Goal: Transaction & Acquisition: Purchase product/service

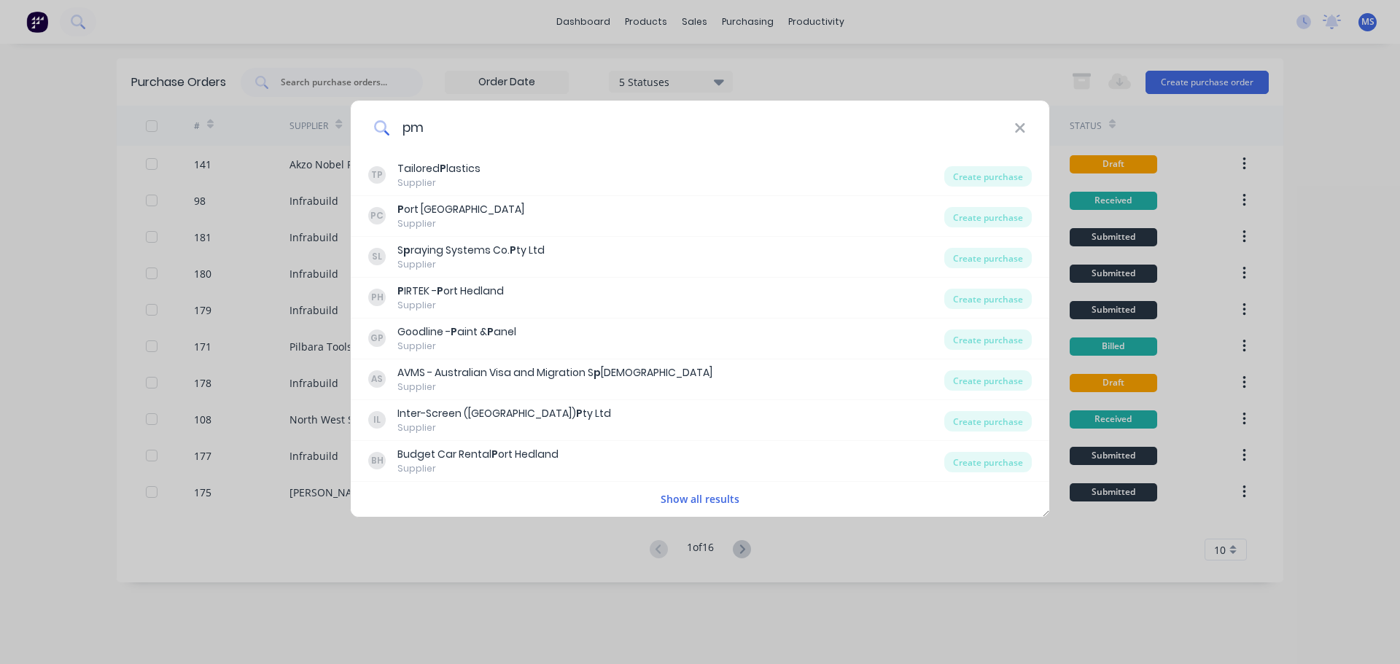
type input "pmg"
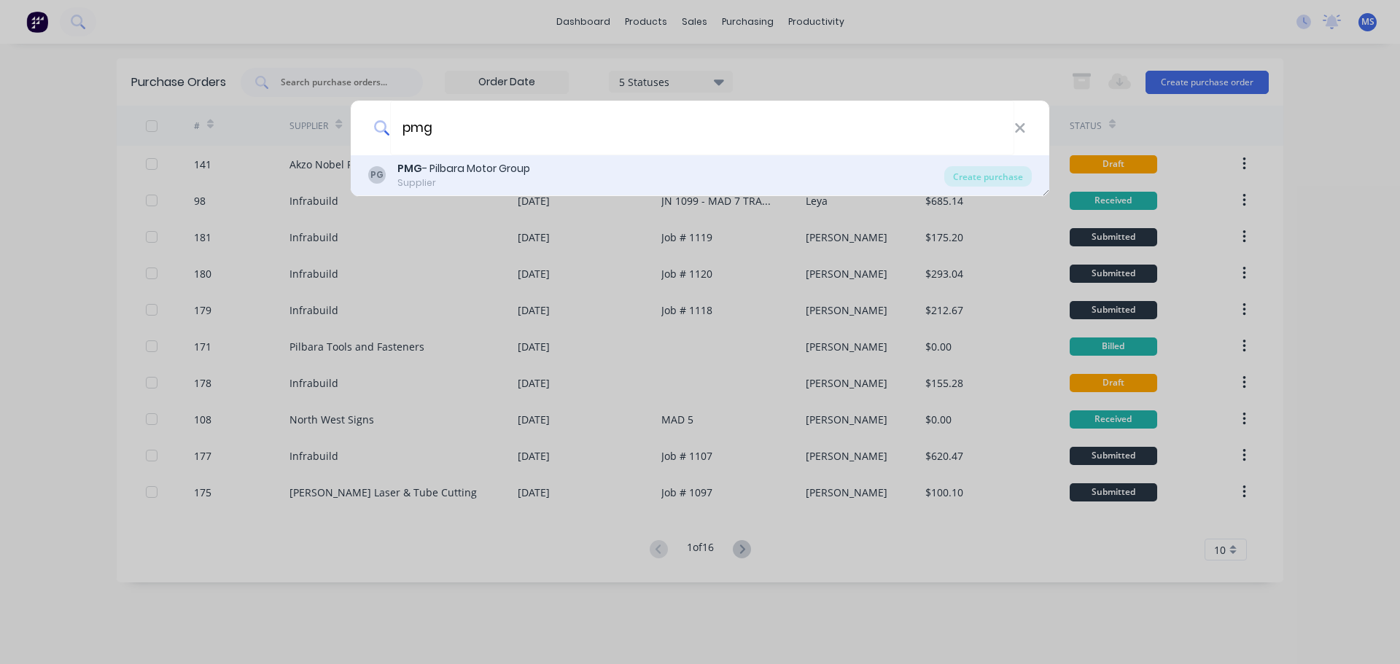
click at [608, 165] on div "PG PMG - Pilbara Motor Group Supplier" at bounding box center [656, 175] width 576 height 28
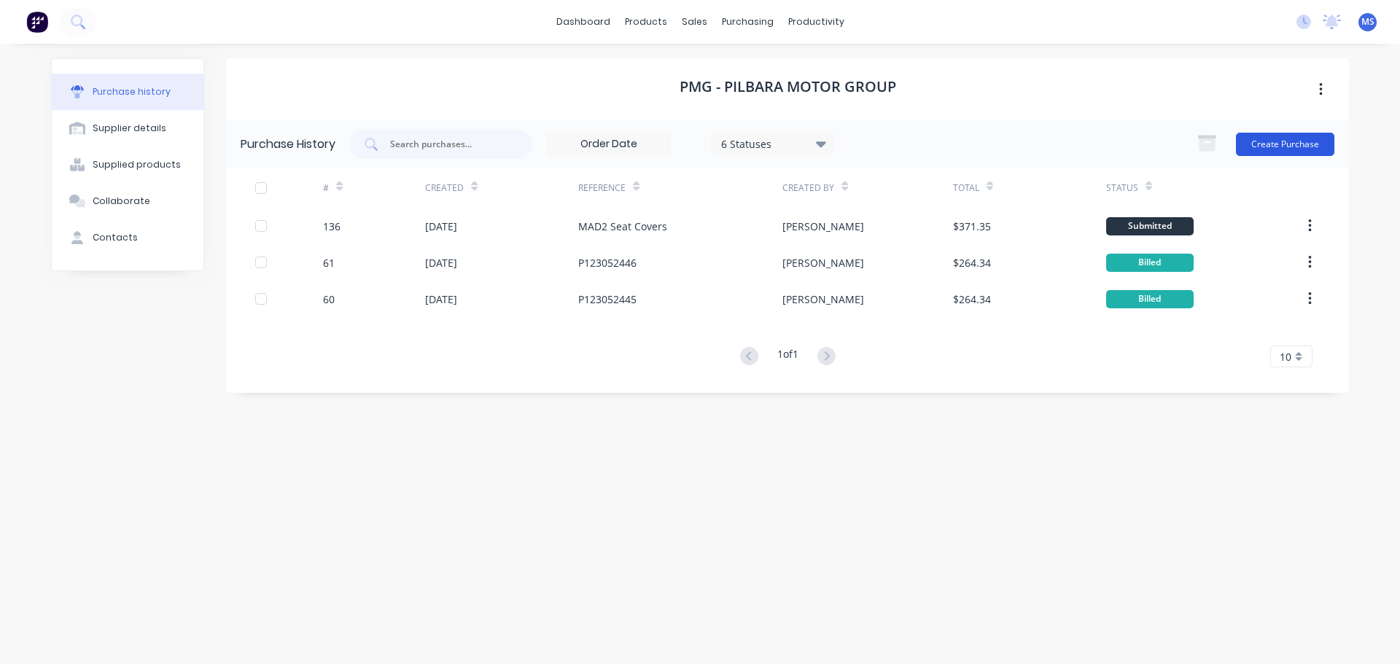
click at [1298, 145] on button "Create Purchase" at bounding box center [1285, 144] width 98 height 23
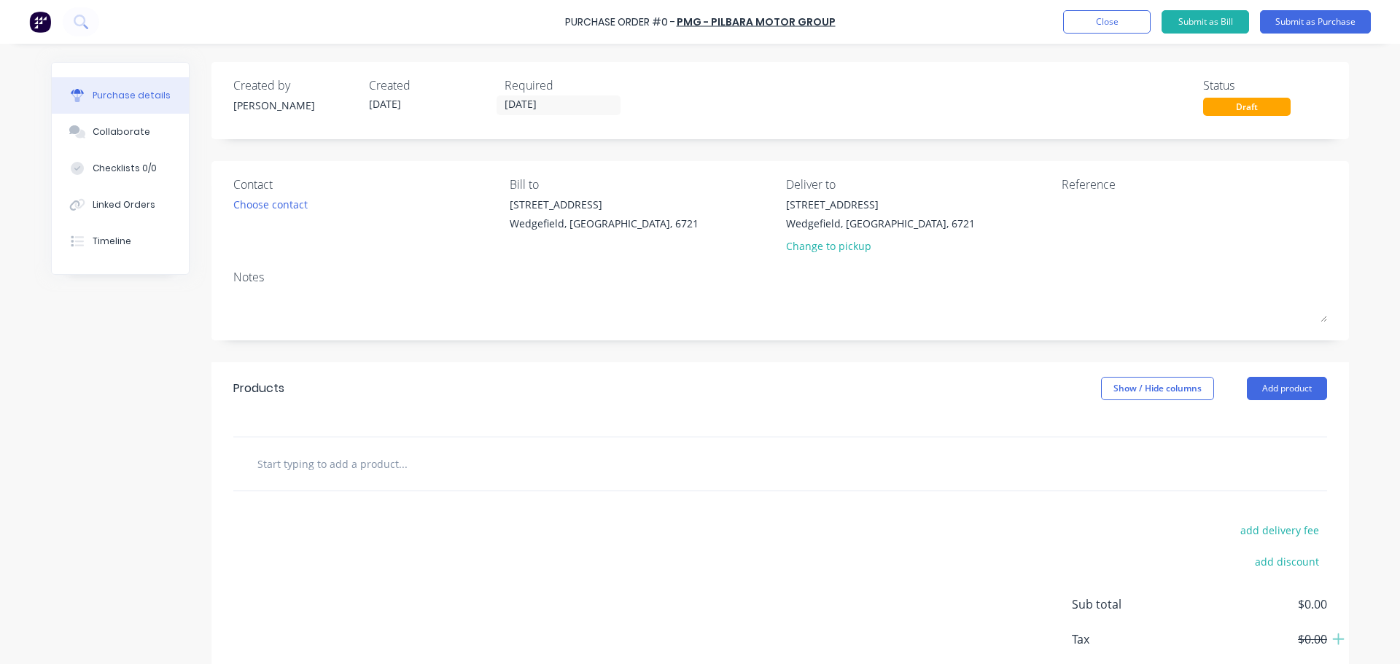
click at [437, 462] on input "text" at bounding box center [403, 463] width 292 height 29
type input "N70 Oil Filter Hilux"
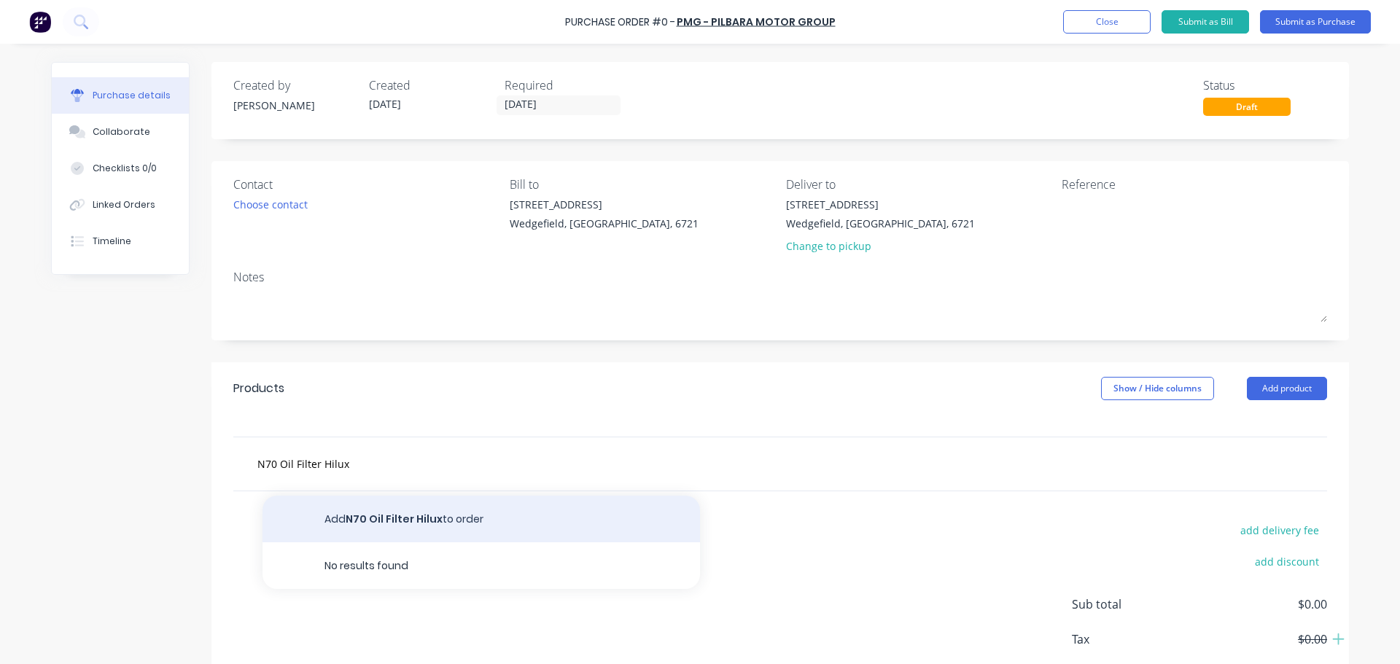
click at [380, 529] on button "Add N70 Oil Filter Hilux to order" at bounding box center [482, 519] width 438 height 47
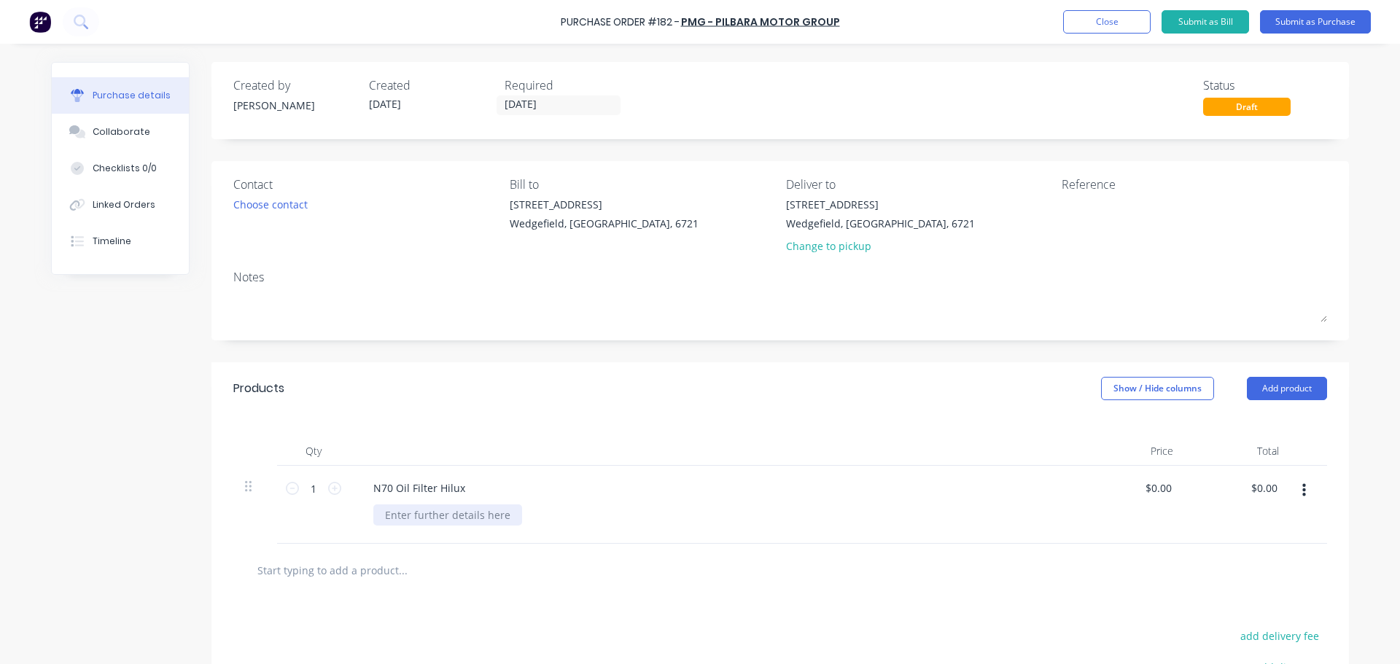
click at [462, 519] on div at bounding box center [447, 515] width 149 height 21
paste div
click at [306, 495] on input "1" at bounding box center [313, 489] width 29 height 22
type input "15"
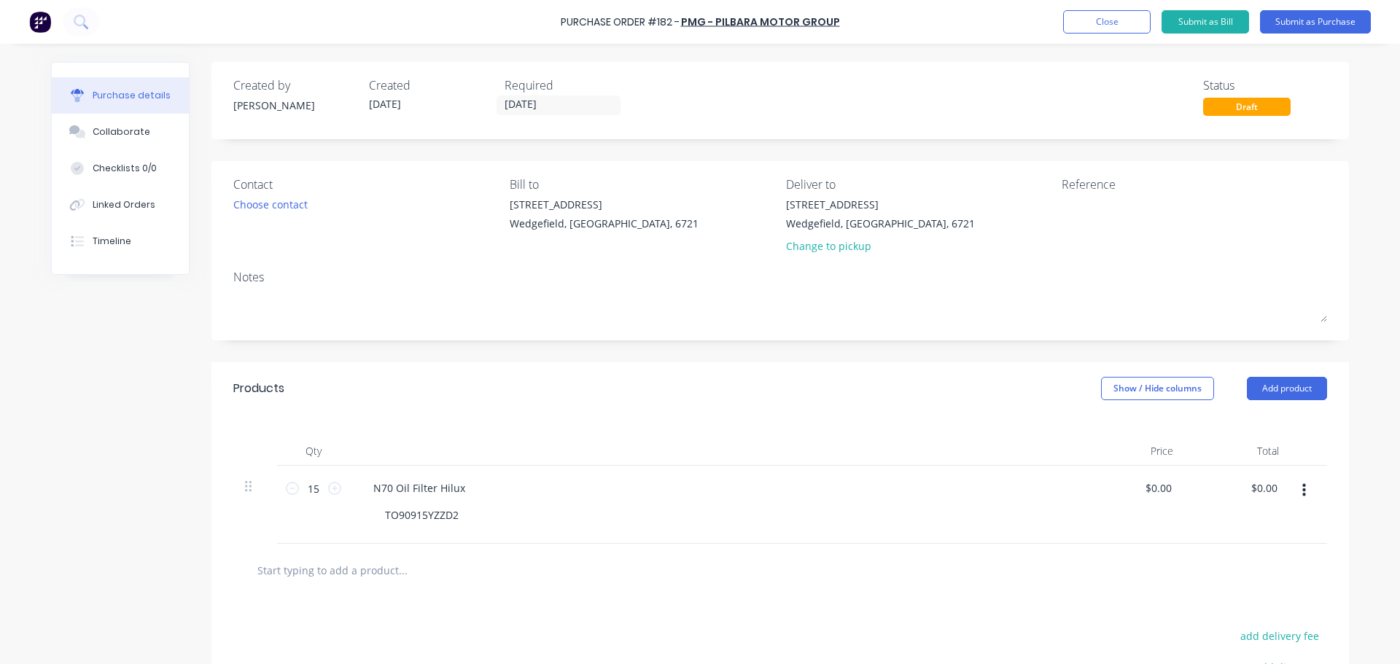
click at [354, 567] on input "text" at bounding box center [403, 570] width 292 height 29
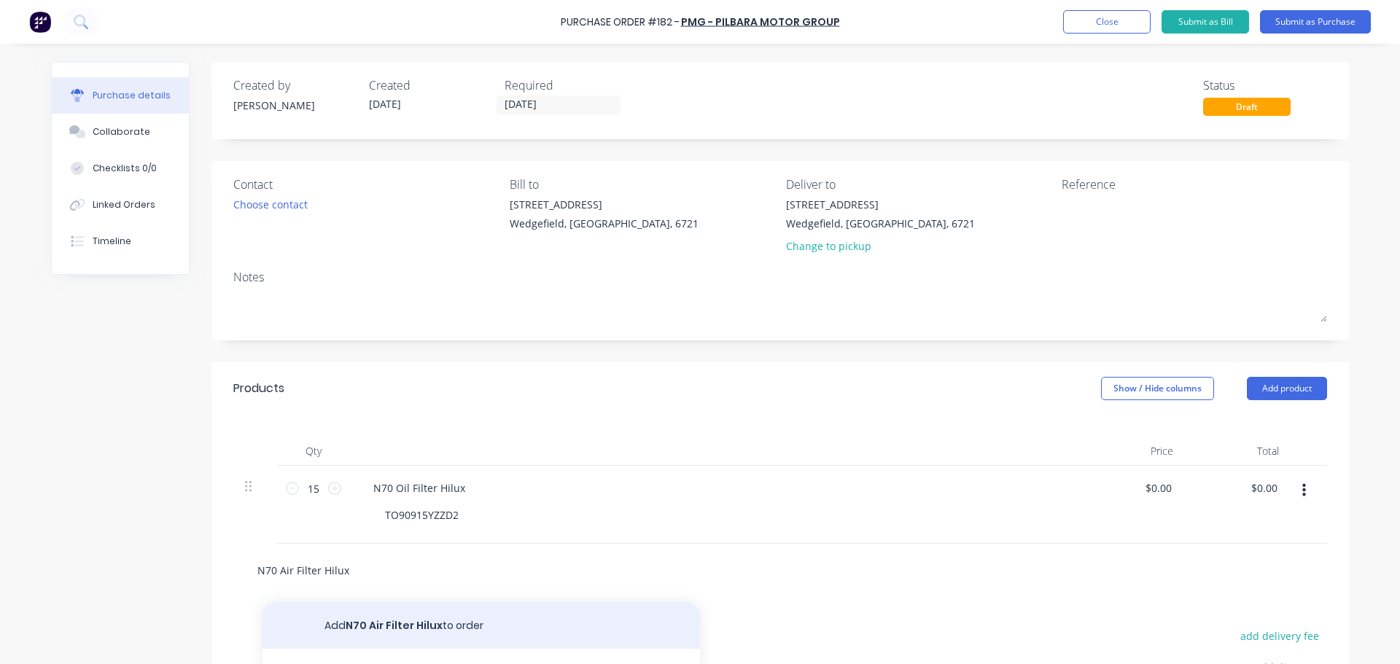
type input "N70 Air Filter Hilux"
click at [374, 605] on button "Add N70 Air Filter Hilux to order" at bounding box center [482, 625] width 438 height 47
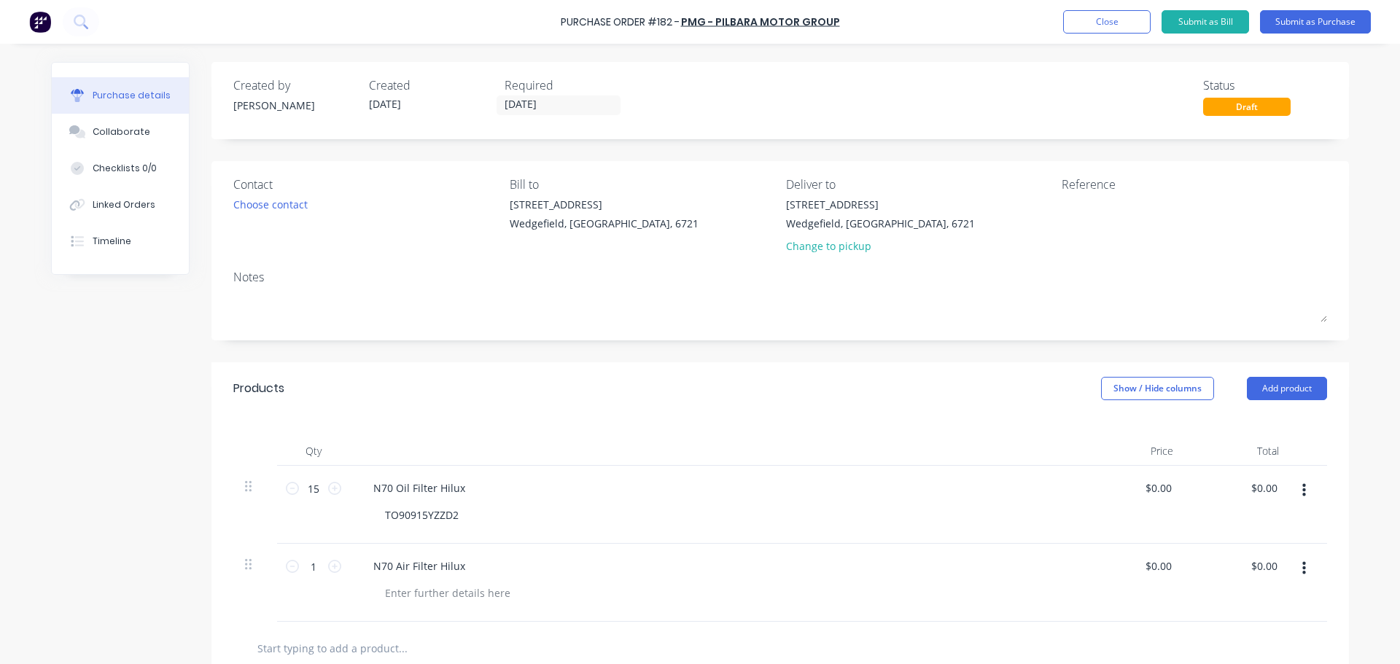
click at [473, 626] on div at bounding box center [780, 648] width 1094 height 53
click at [465, 604] on div "N70 Air Filter Hilux" at bounding box center [714, 583] width 729 height 78
click at [462, 583] on div at bounding box center [447, 593] width 149 height 21
paste div
click at [330, 567] on icon at bounding box center [334, 566] width 13 height 13
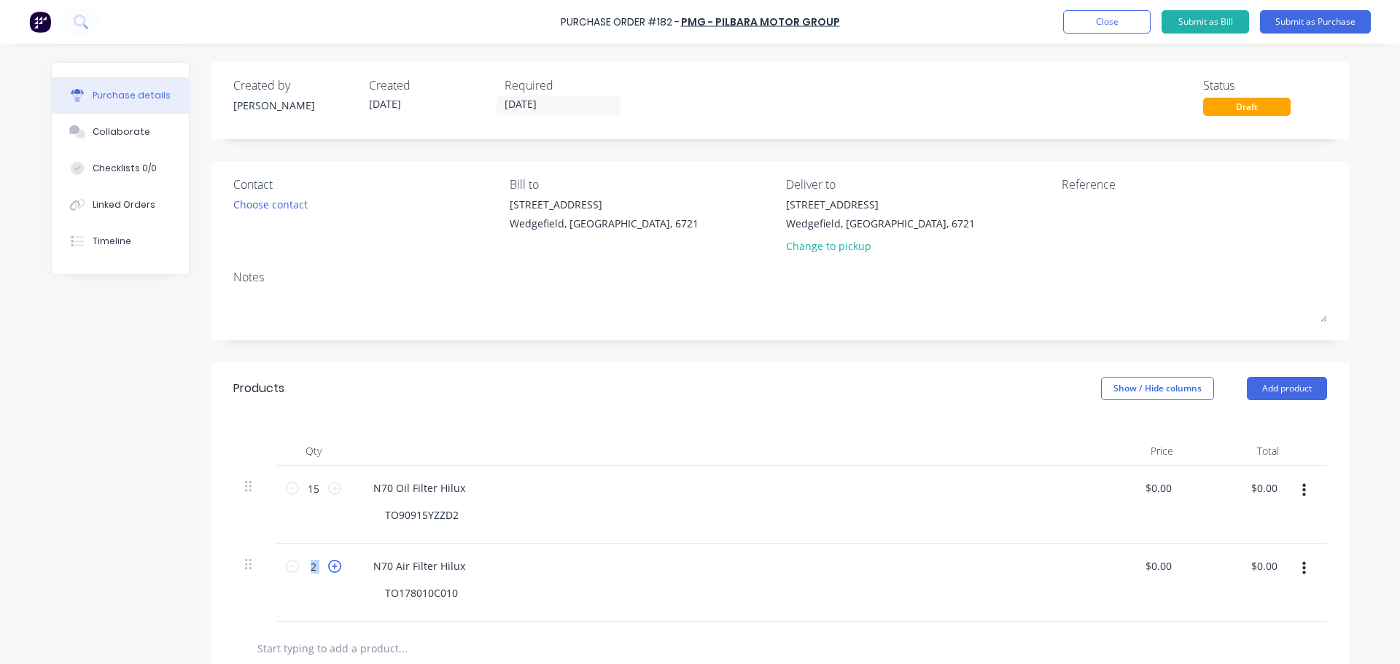
click at [330, 567] on icon at bounding box center [334, 566] width 13 height 13
type input "3"
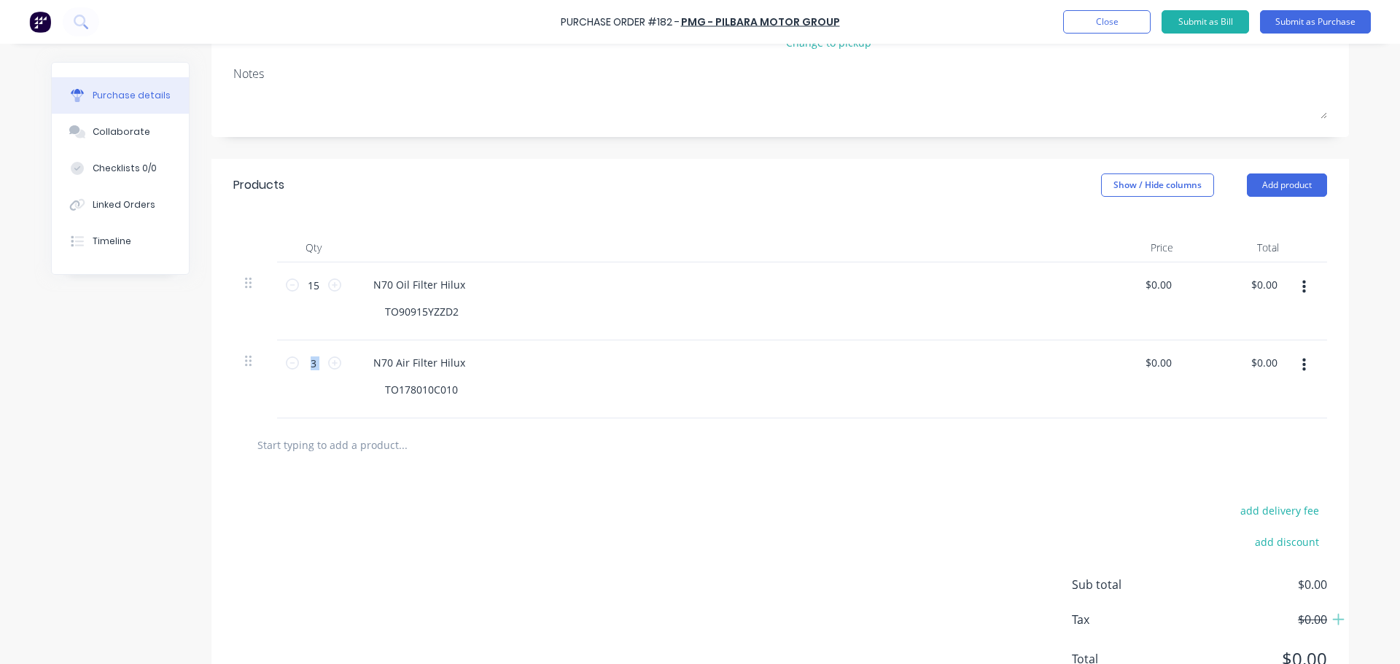
scroll to position [219, 0]
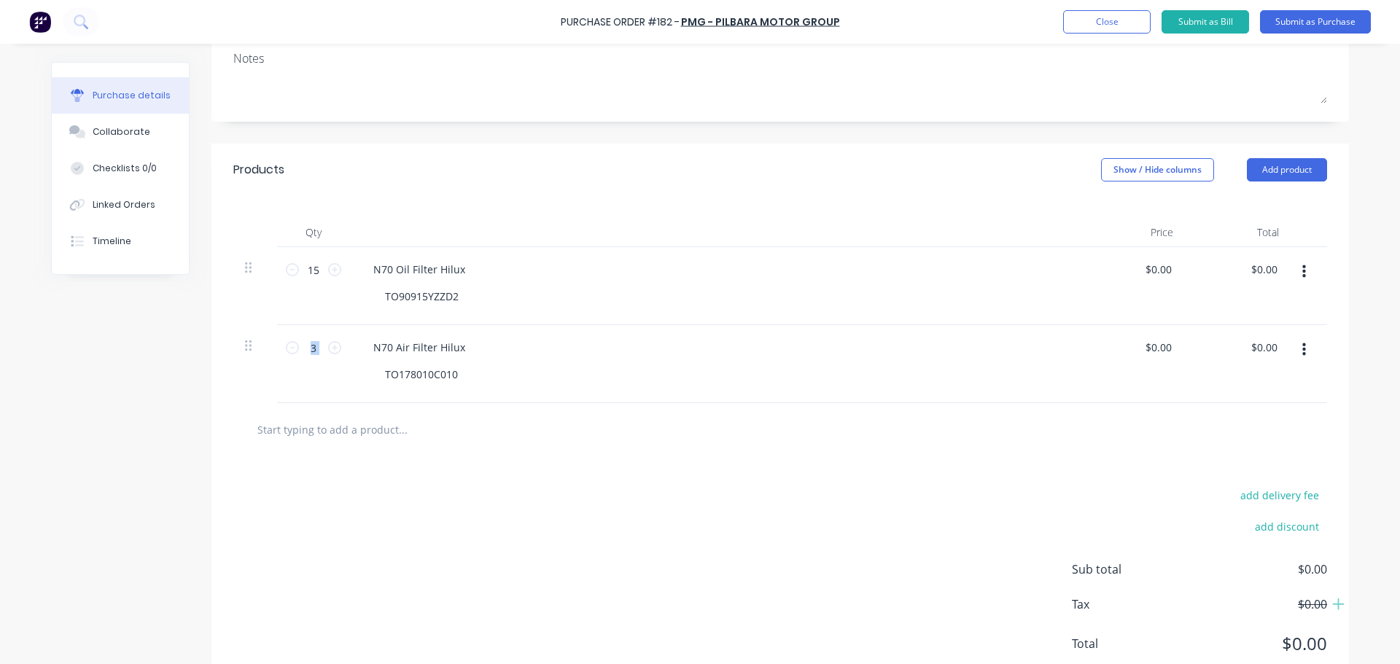
click at [330, 426] on input "text" at bounding box center [403, 429] width 292 height 29
type input "C"
type input "N70 Cabin Filter Hilux"
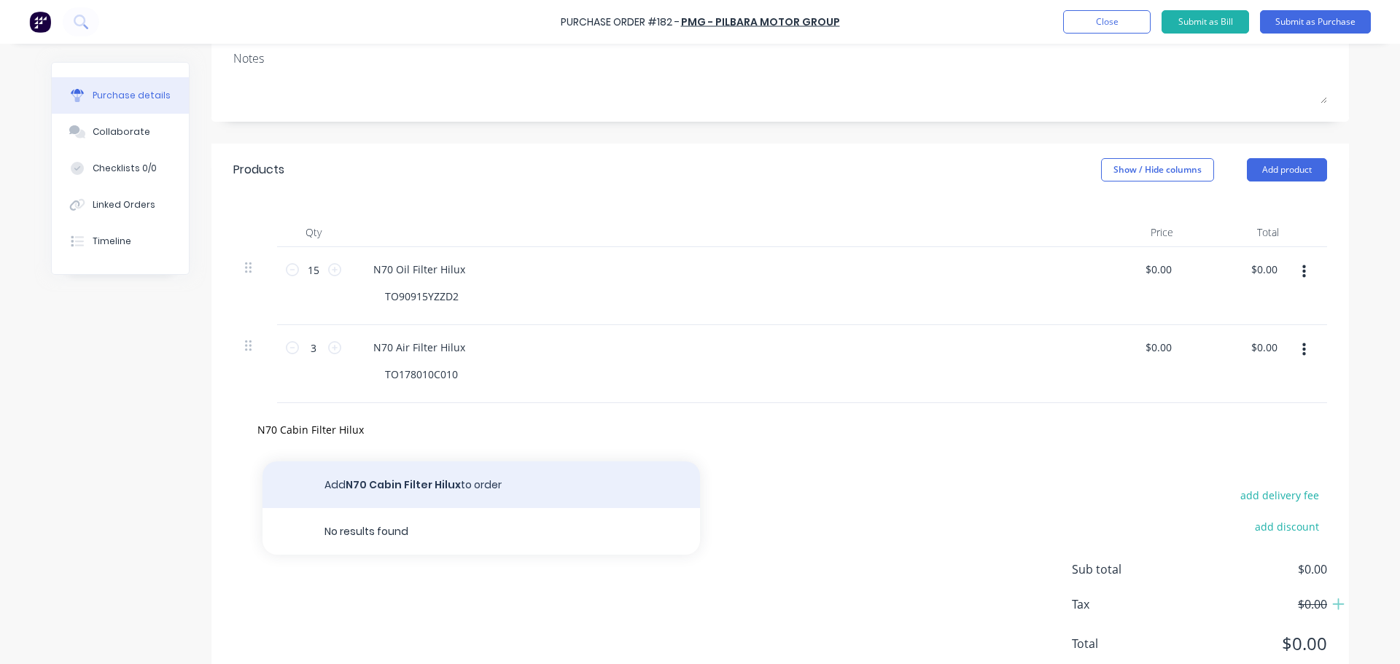
click at [429, 468] on button "Add N70 Cabin Filter Hilux to order" at bounding box center [482, 485] width 438 height 47
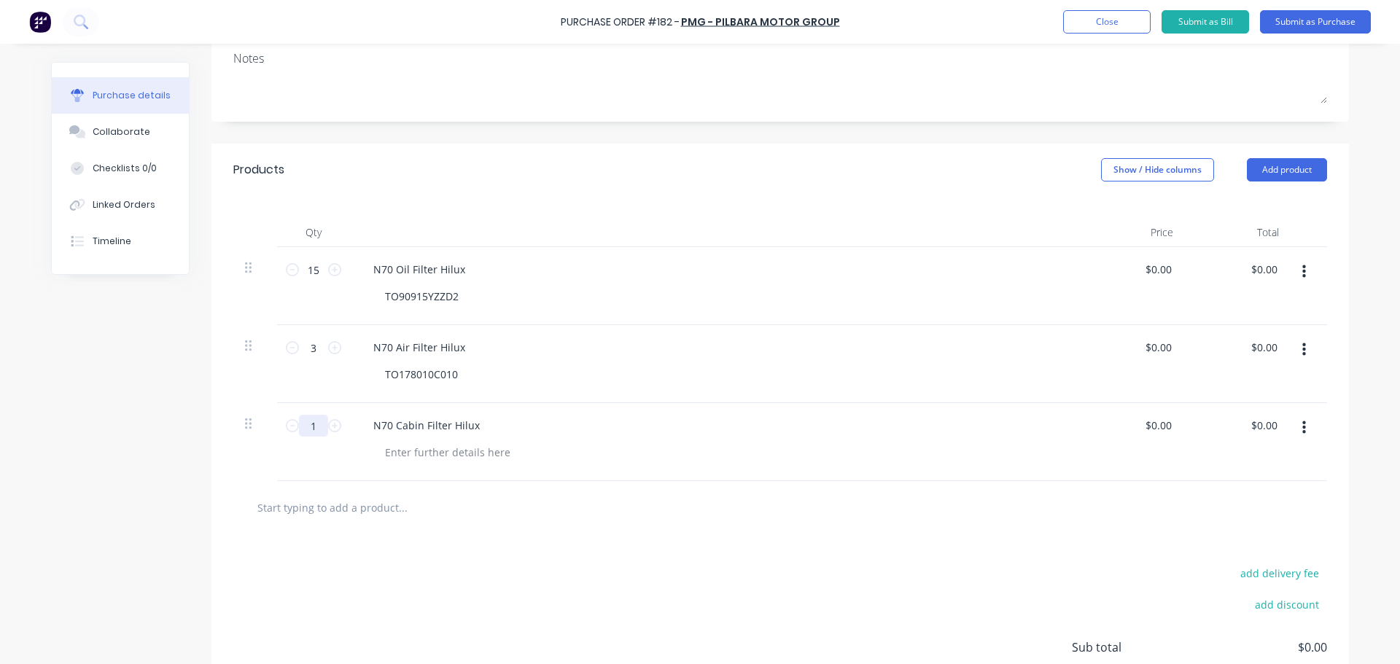
click at [311, 430] on input "1" at bounding box center [313, 426] width 29 height 22
type input "15"
click at [428, 454] on div at bounding box center [447, 452] width 149 height 21
paste div
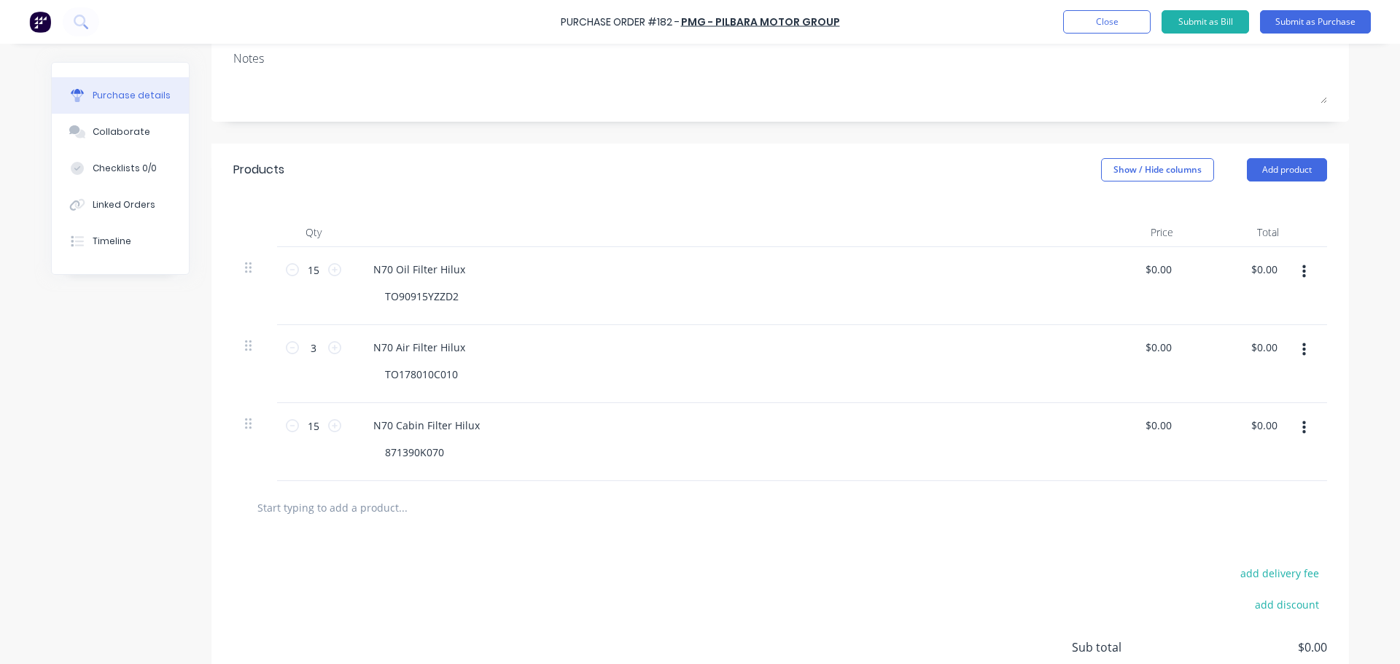
click at [688, 581] on div "add delivery fee add discount Sub total $0.00 Tax $0.00 Total $0.00" at bounding box center [781, 655] width 1138 height 240
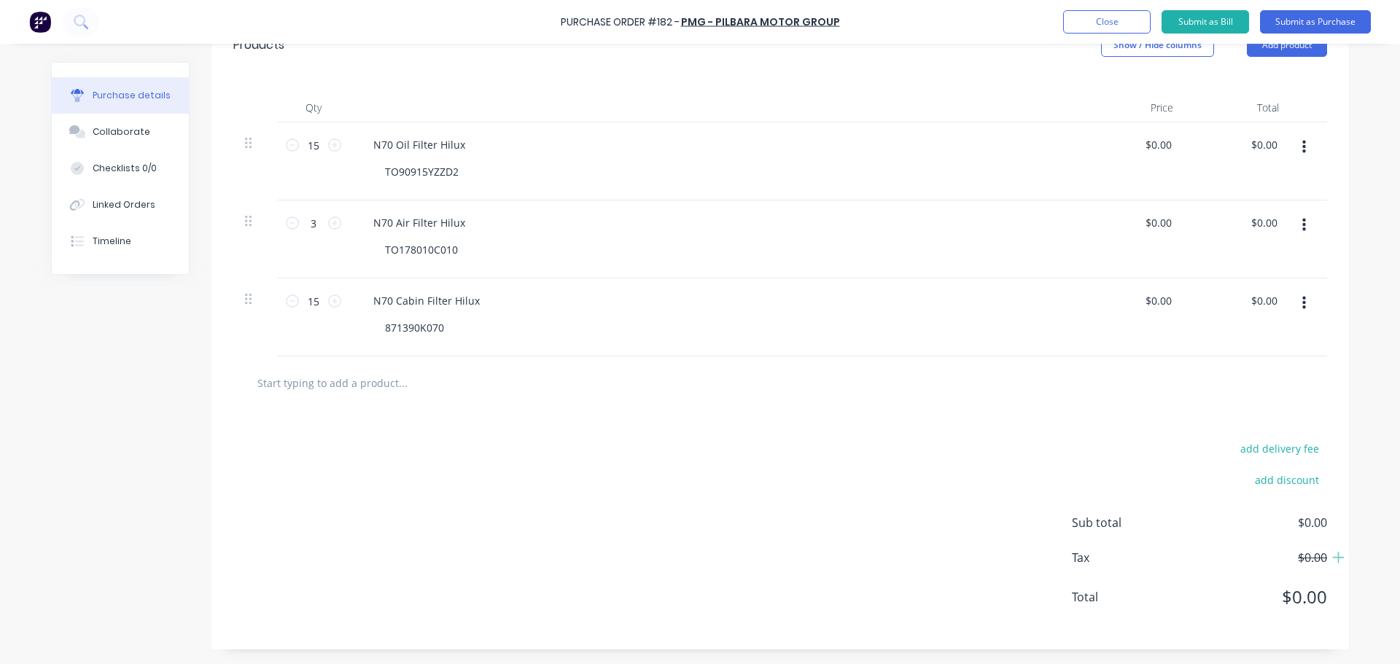
scroll to position [0, 0]
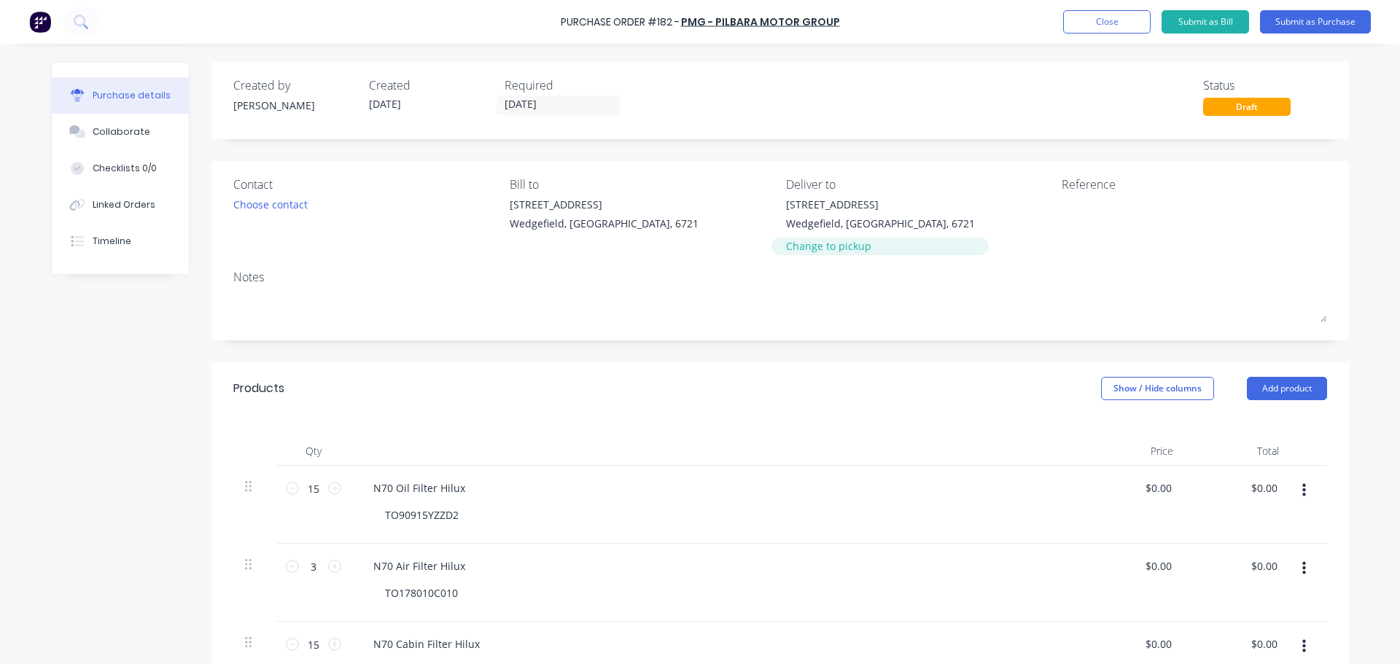
click at [824, 245] on div "Change to pickup" at bounding box center [880, 246] width 189 height 15
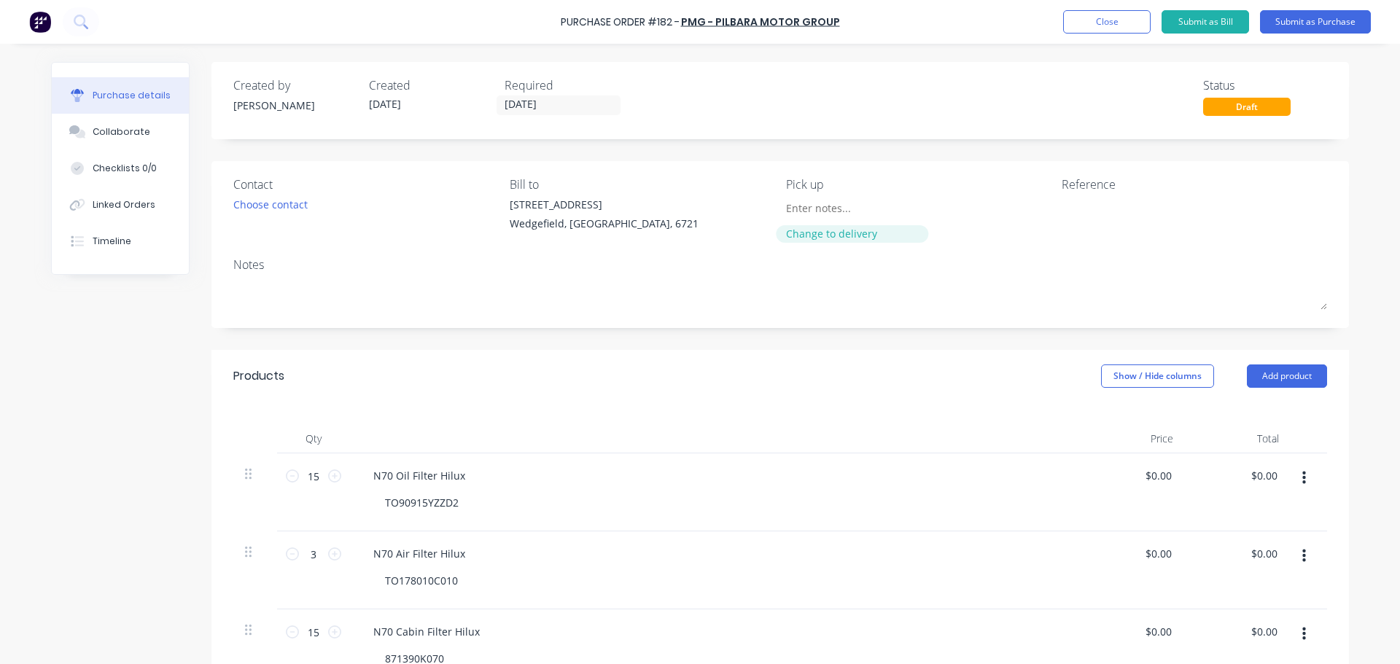
click at [825, 238] on div "Change to delivery" at bounding box center [852, 233] width 133 height 15
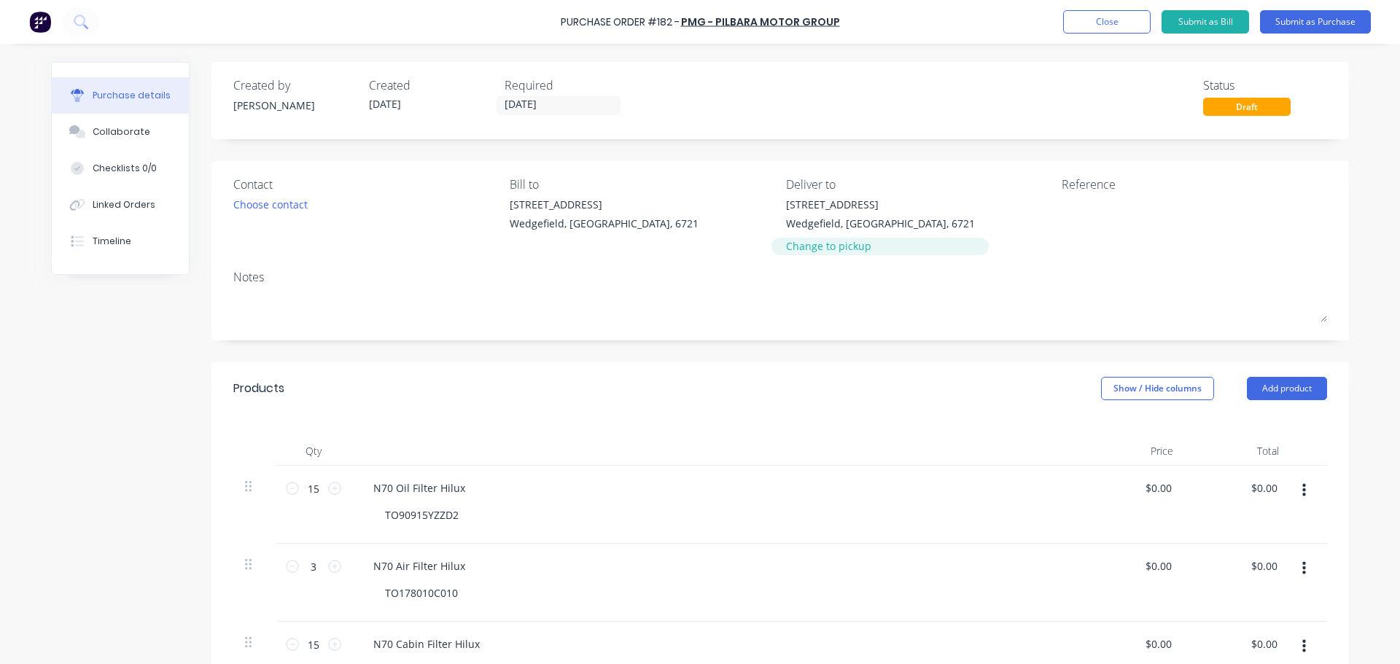
click at [815, 250] on div "Change to pickup" at bounding box center [880, 246] width 189 height 15
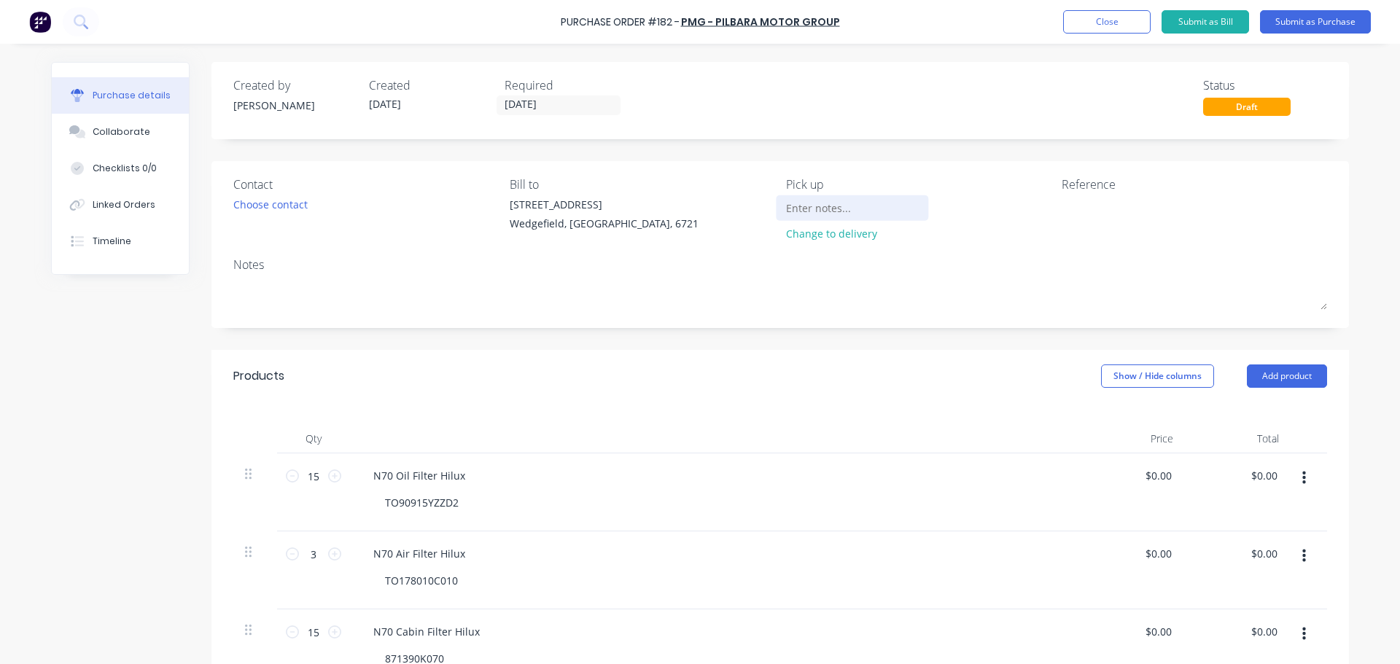
click at [815, 206] on input at bounding box center [852, 208] width 133 height 22
click at [788, 206] on input "Seb to Collect" at bounding box center [852, 208] width 133 height 22
type input "Seb to Collect"
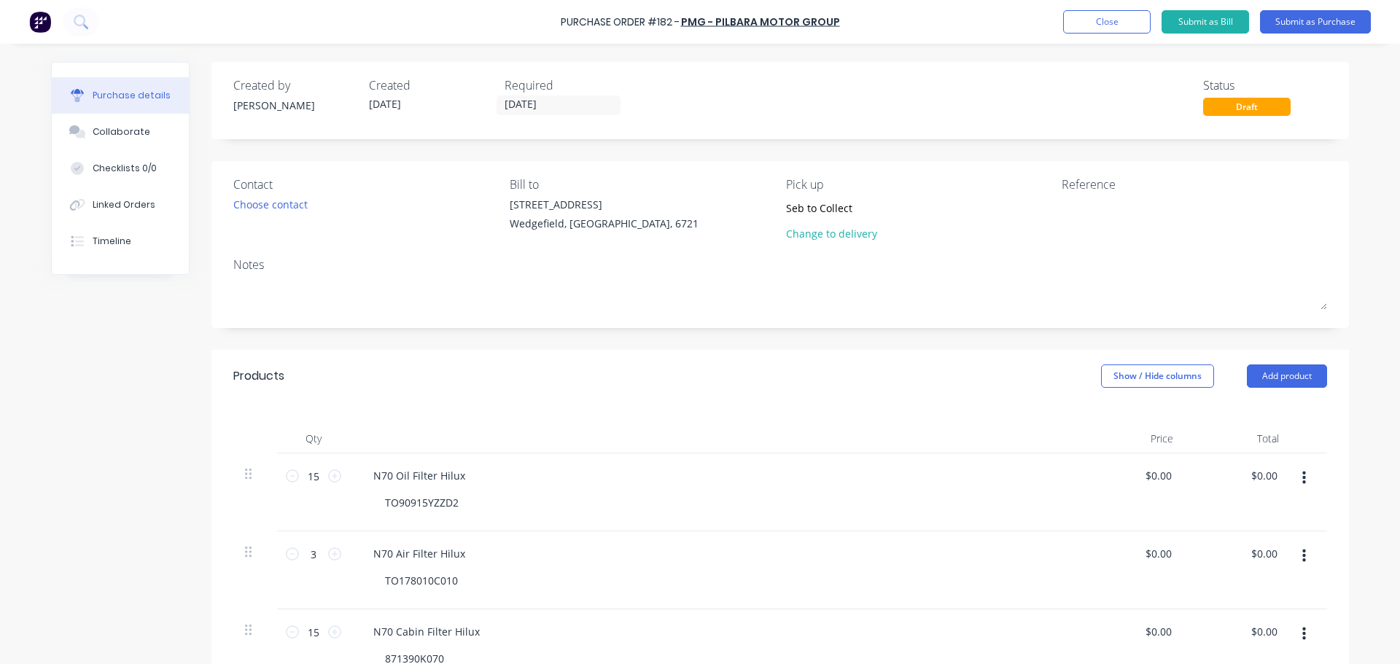
click at [823, 243] on div "Seb to Collect Change to delivery" at bounding box center [852, 223] width 133 height 52
click at [823, 241] on div "Change to delivery" at bounding box center [852, 233] width 133 height 15
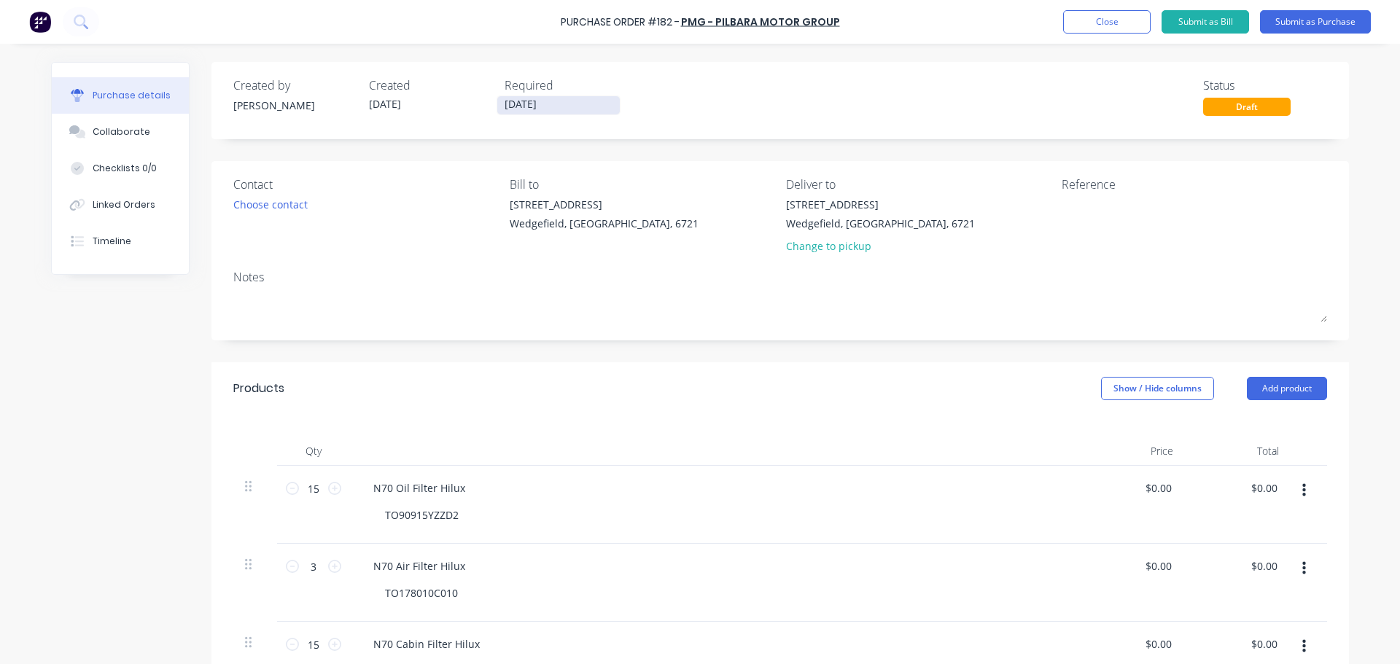
click at [613, 100] on input "[DATE]" at bounding box center [558, 105] width 123 height 18
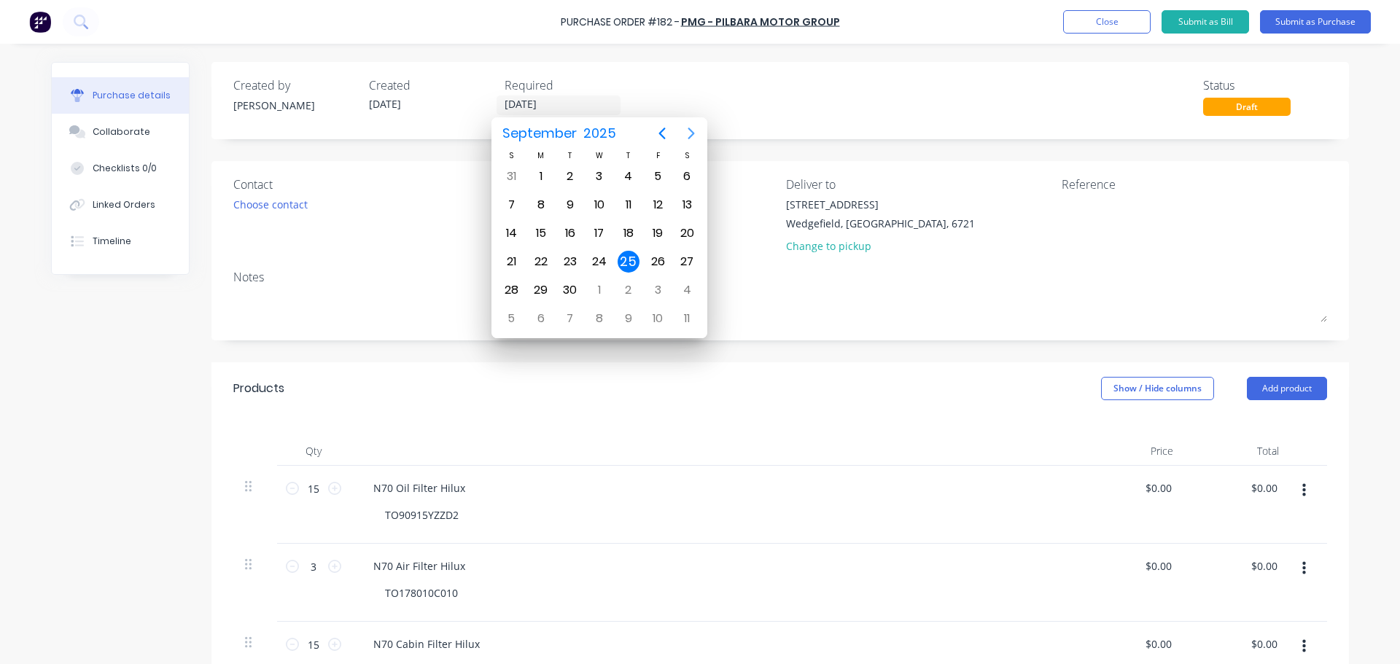
click at [695, 135] on icon "Next page" at bounding box center [692, 134] width 18 height 18
click at [620, 196] on div "9" at bounding box center [628, 205] width 29 height 28
type input "[DATE]"
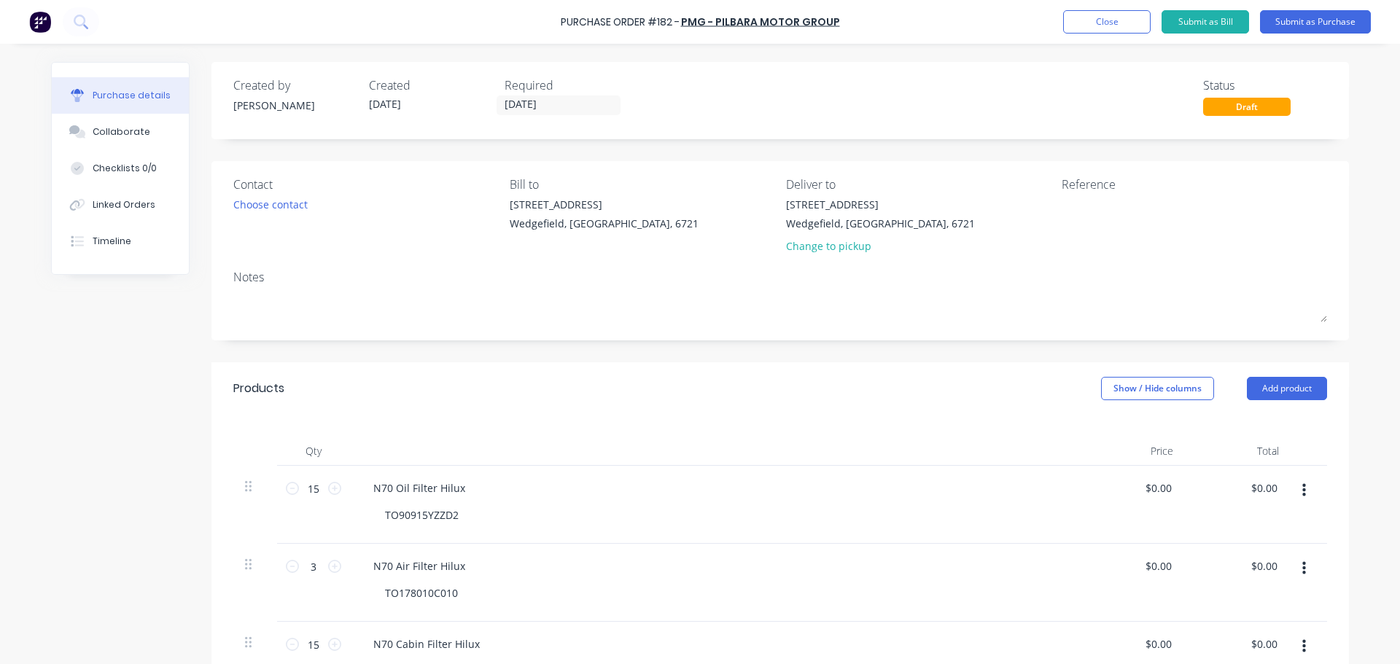
click at [766, 117] on div "Created by [PERSON_NAME] Created [DATE] Required [DATE] Status Draft" at bounding box center [781, 100] width 1138 height 77
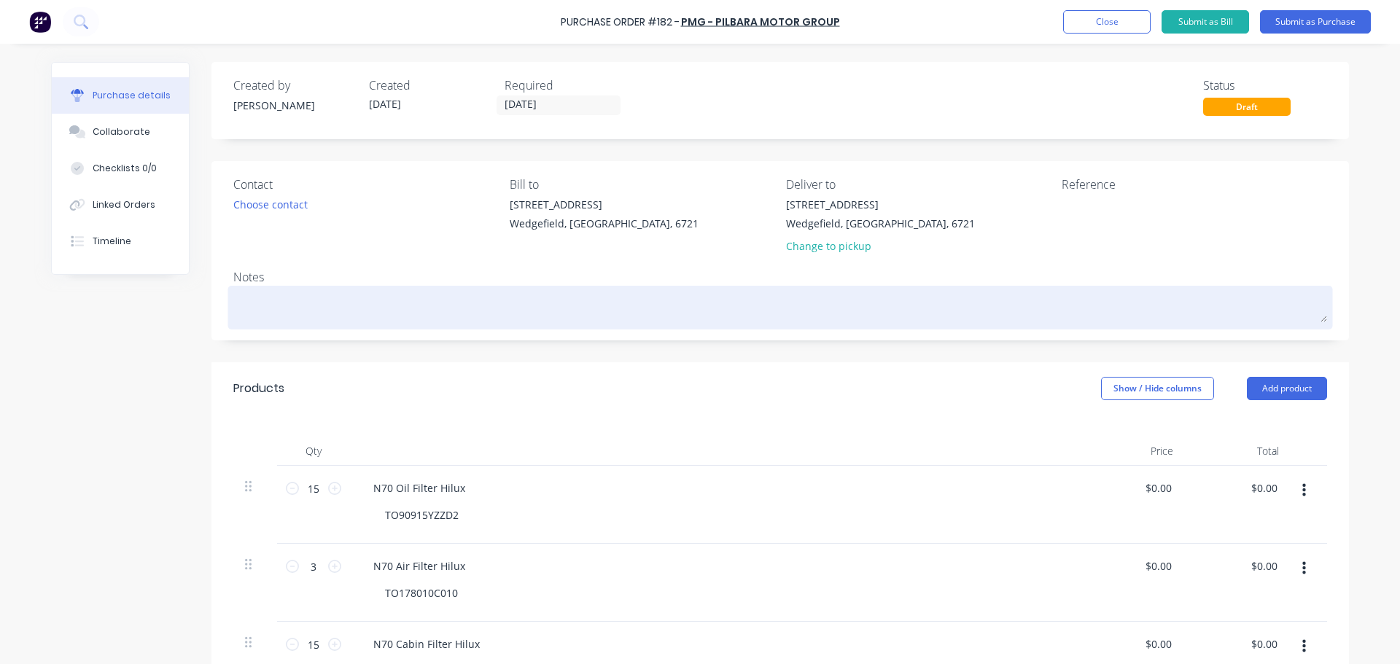
click at [505, 303] on textarea at bounding box center [780, 306] width 1094 height 33
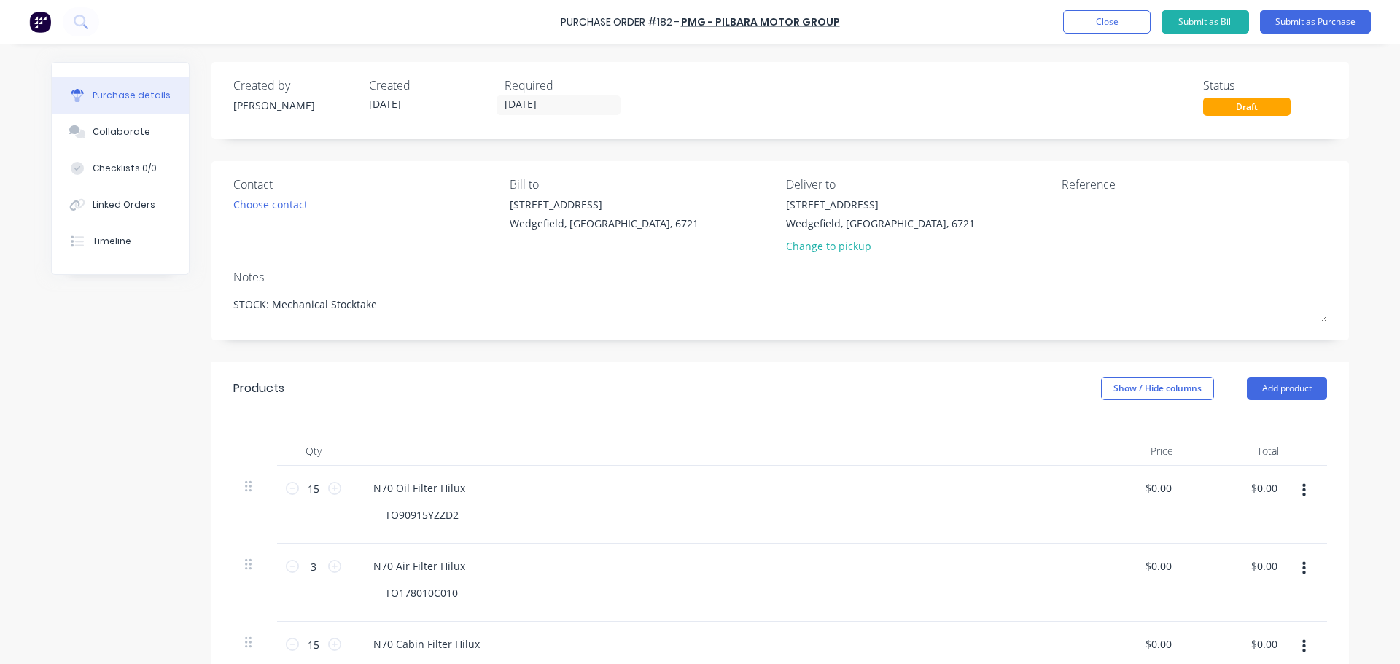
type textarea "STOCK: Mechanical Stocktake"
click at [1306, 26] on button "Submit as Purchase" at bounding box center [1315, 21] width 111 height 23
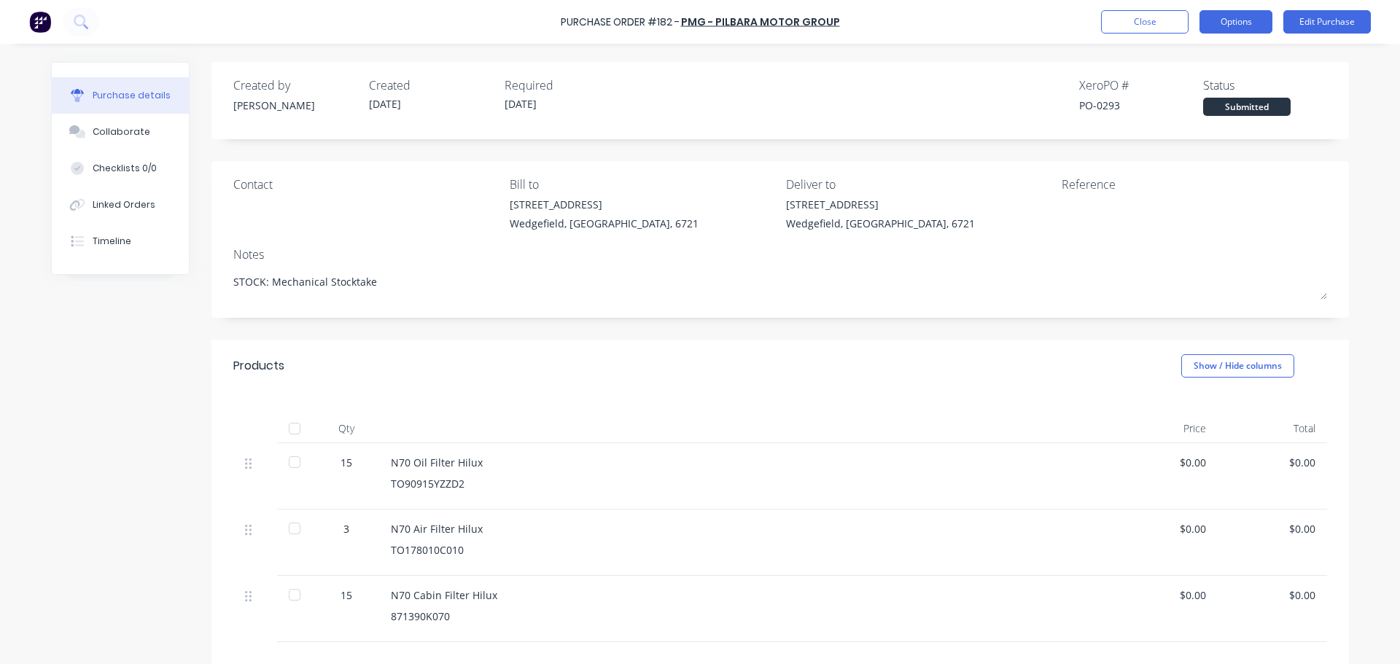
click at [1239, 25] on button "Options" at bounding box center [1236, 21] width 73 height 23
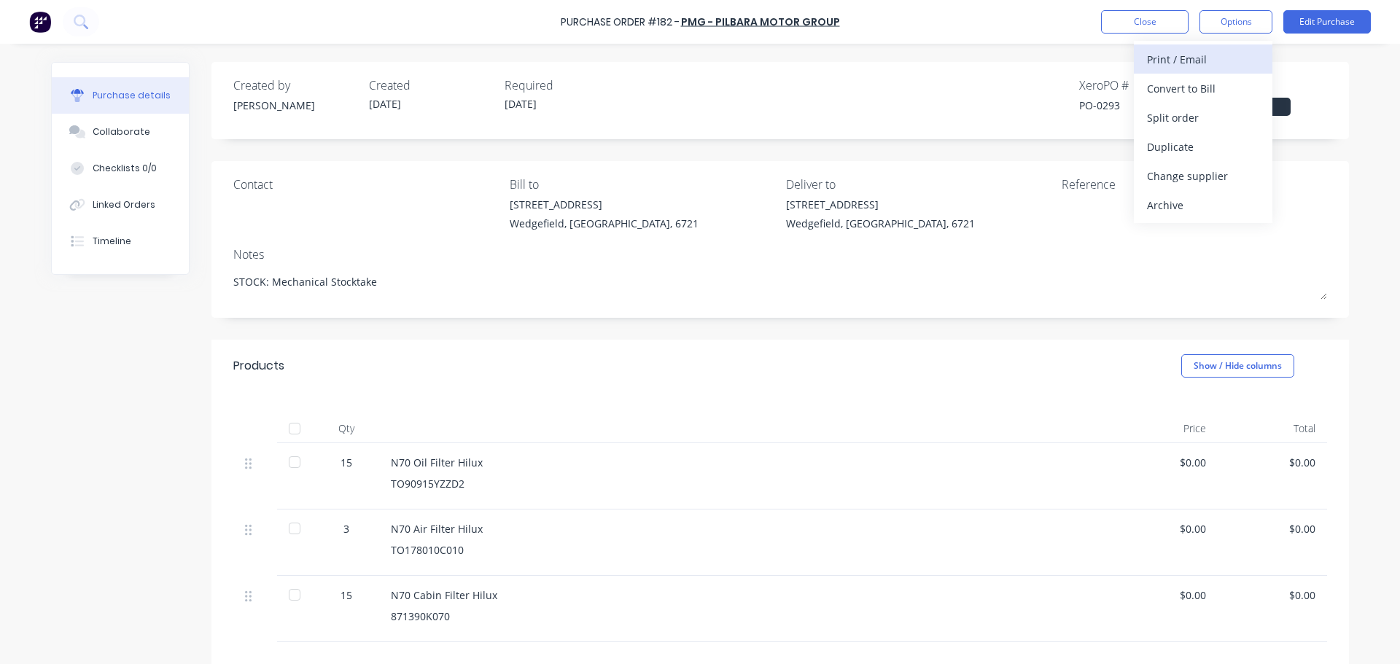
click at [1214, 61] on div "Print / Email" at bounding box center [1203, 59] width 112 height 21
click at [1243, 109] on div "Without pricing" at bounding box center [1203, 117] width 112 height 21
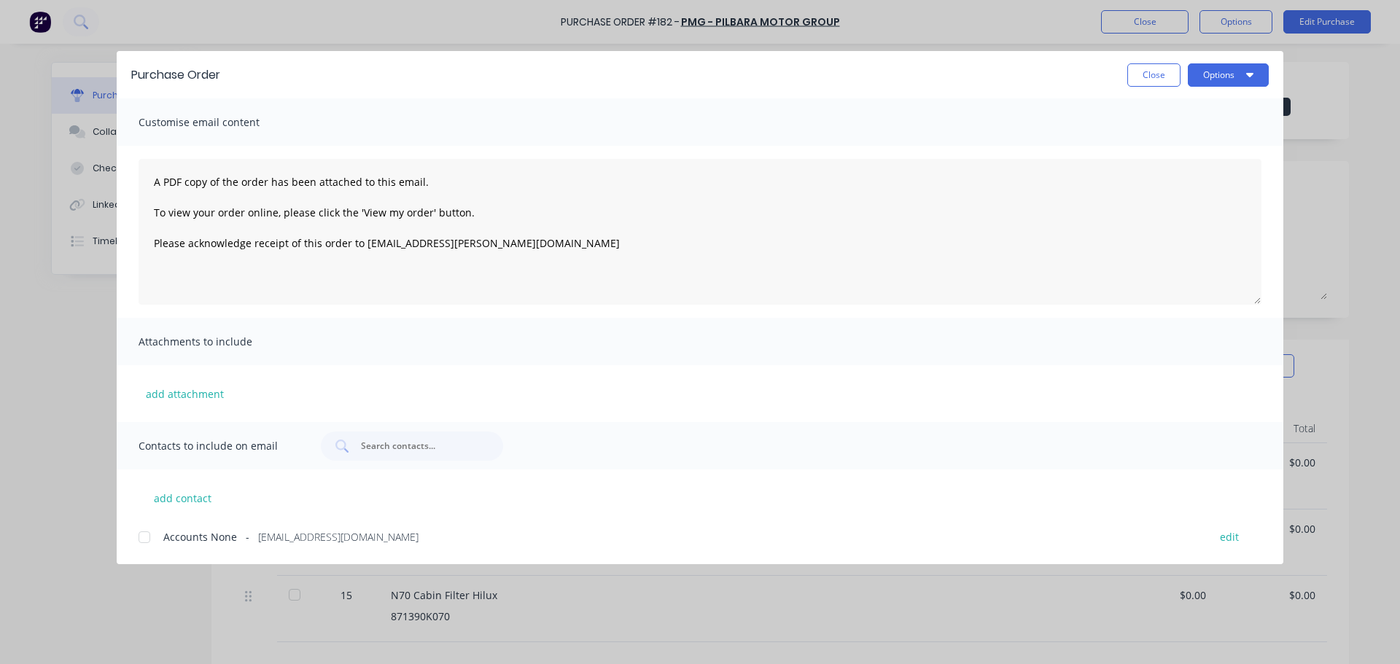
click at [154, 538] on div at bounding box center [144, 537] width 29 height 29
click at [1217, 81] on button "Options" at bounding box center [1228, 74] width 81 height 23
click at [1190, 161] on div "Email" at bounding box center [1200, 170] width 112 height 21
click at [202, 389] on button "add attachment" at bounding box center [185, 394] width 93 height 22
click at [1158, 72] on button "Close" at bounding box center [1154, 74] width 53 height 23
